Goal: Task Accomplishment & Management: Use online tool/utility

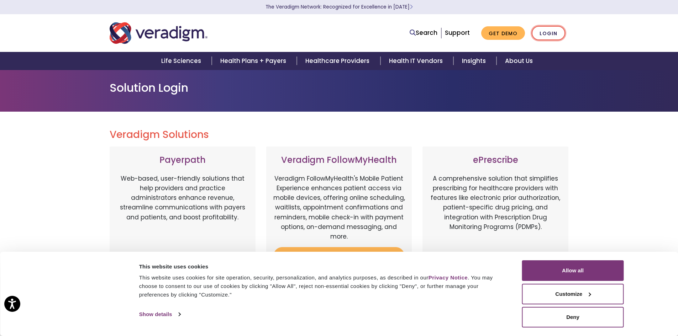
click at [544, 30] on link "Login" at bounding box center [548, 33] width 33 height 15
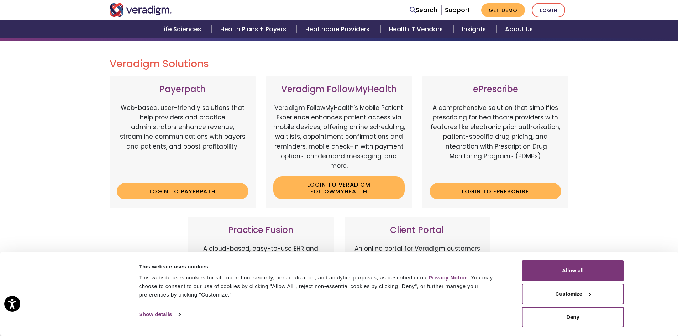
scroll to position [71, 0]
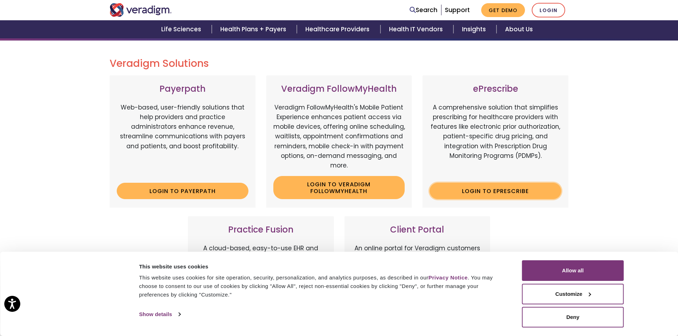
click at [483, 189] on link "Login to ePrescribe" at bounding box center [496, 191] width 132 height 16
